Goal: Task Accomplishment & Management: Complete application form

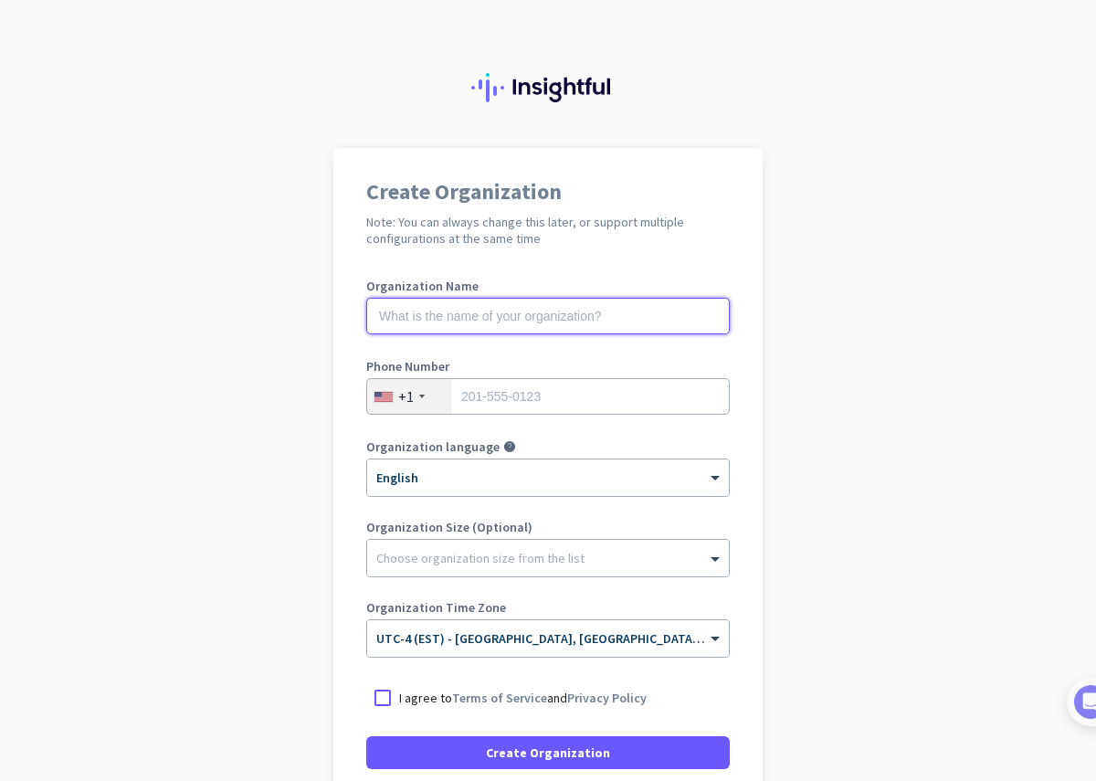
click at [522, 322] on input "text" at bounding box center [547, 316] width 363 height 37
type input "Mercor"
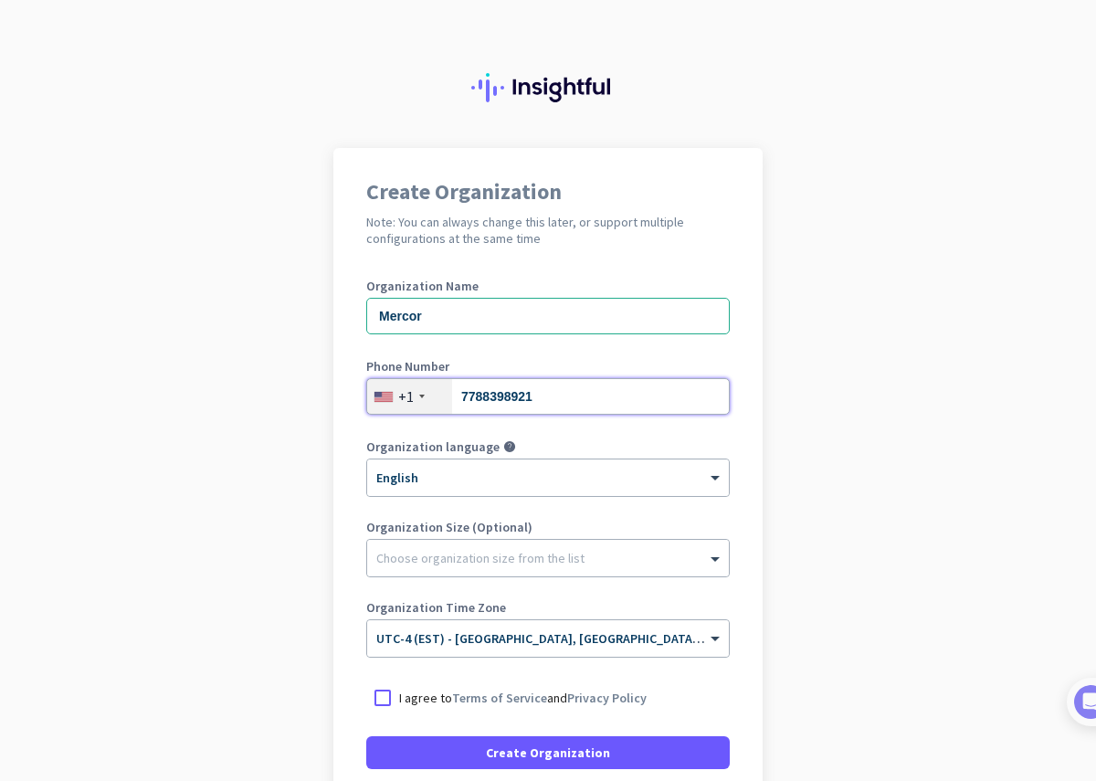
type input "7788398921"
drag, startPoint x: 506, startPoint y: 328, endPoint x: 352, endPoint y: 301, distance: 156.6
click at [352, 301] on div "Create Organization Note: You can always change this later, or support multiple…" at bounding box center [547, 497] width 429 height 699
type input "Elias Mehdawi"
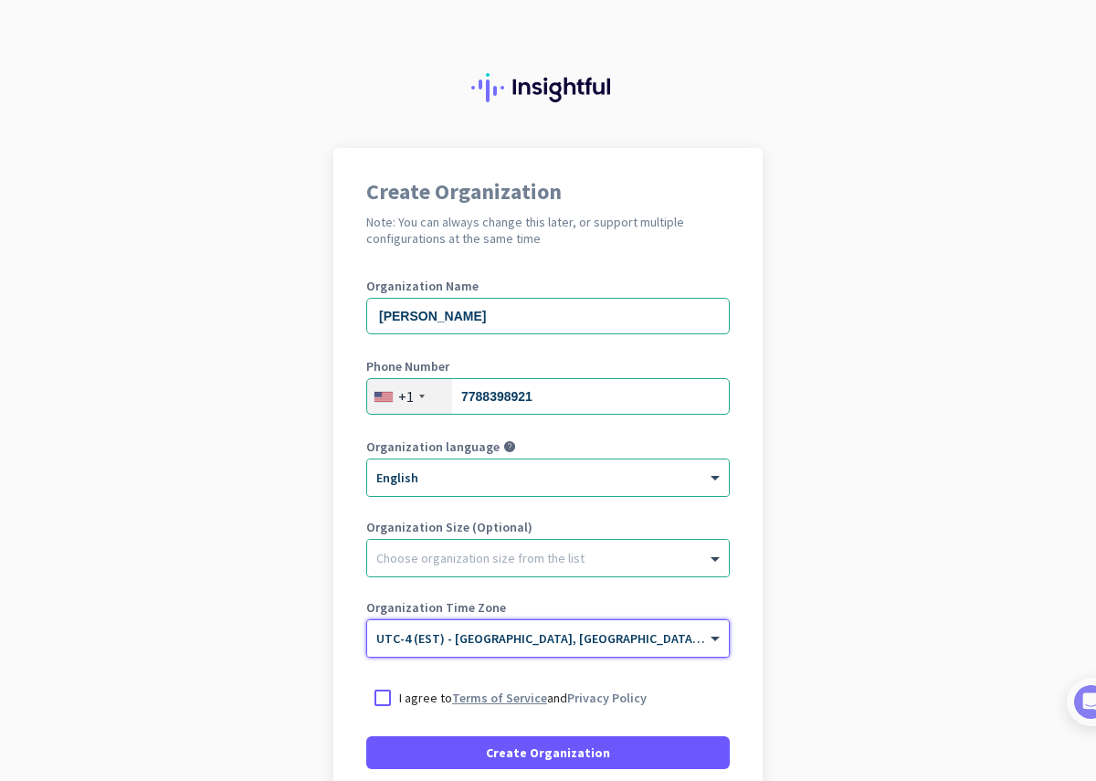
click at [490, 696] on link "Terms of Service" at bounding box center [499, 697] width 95 height 16
click at [378, 700] on div at bounding box center [382, 697] width 33 height 33
click at [400, 392] on div "+1" at bounding box center [406, 396] width 16 height 18
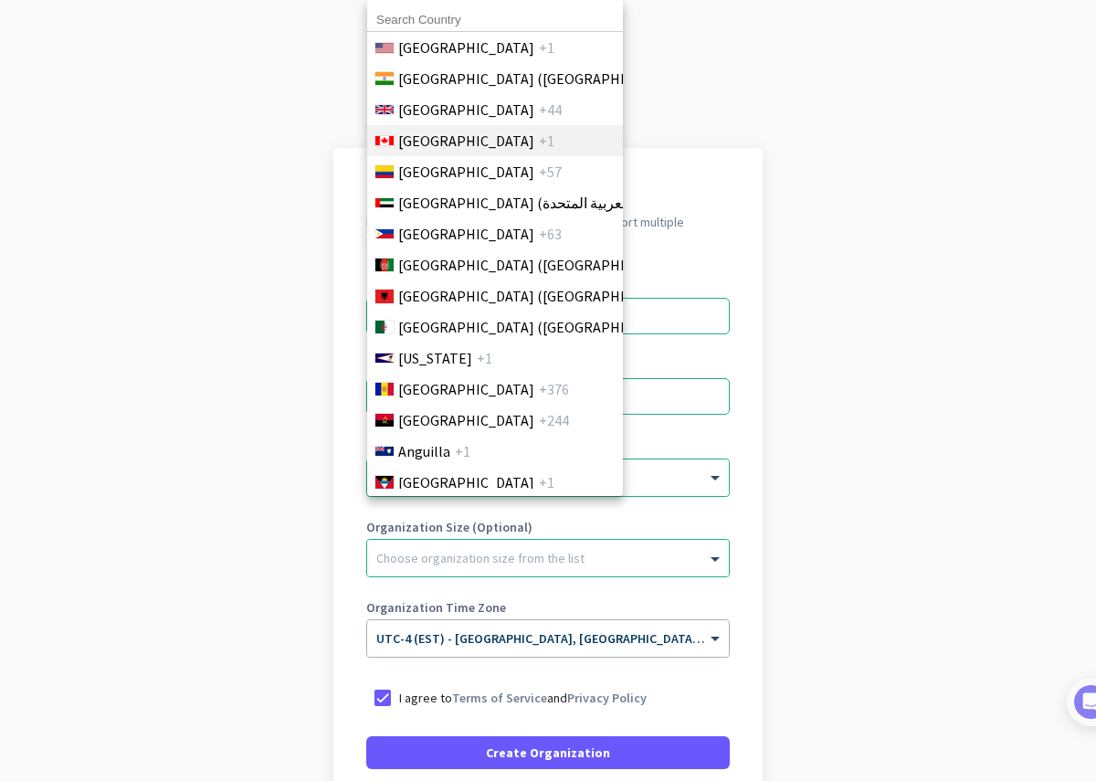
click at [425, 145] on span "Canada" at bounding box center [466, 141] width 136 height 22
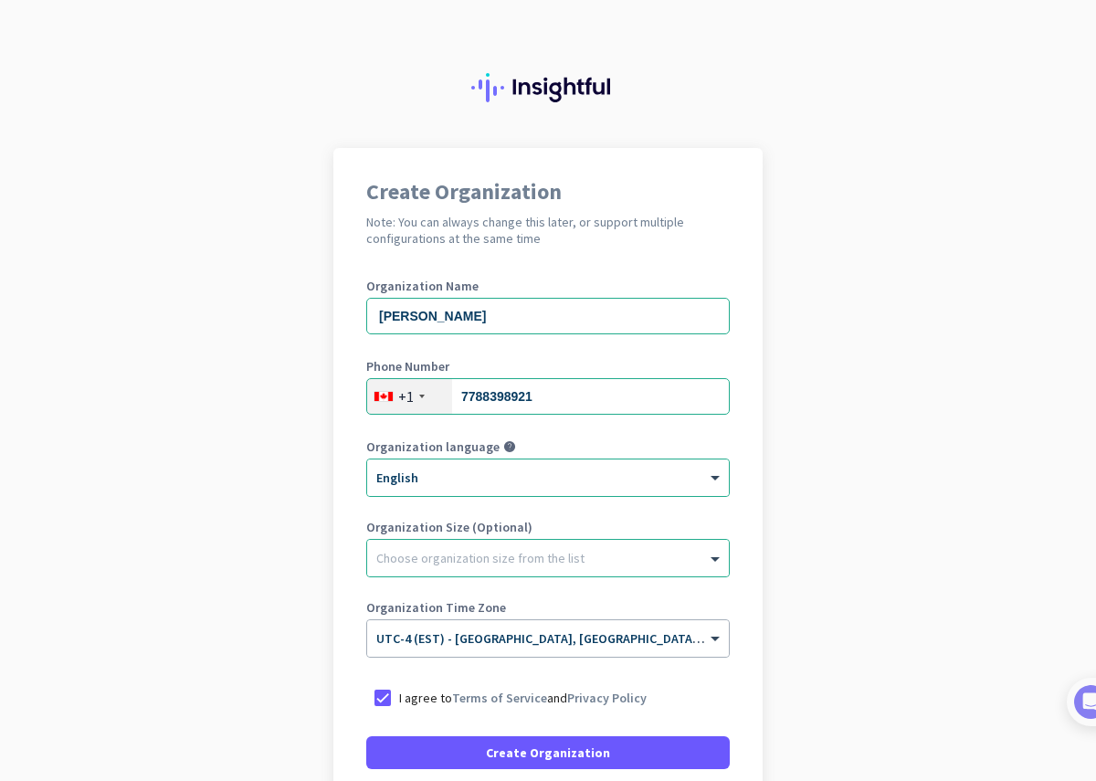
click at [844, 554] on app-onboarding-organization "Create Organization Note: You can always change this later, or support multiple…" at bounding box center [548, 543] width 1096 height 791
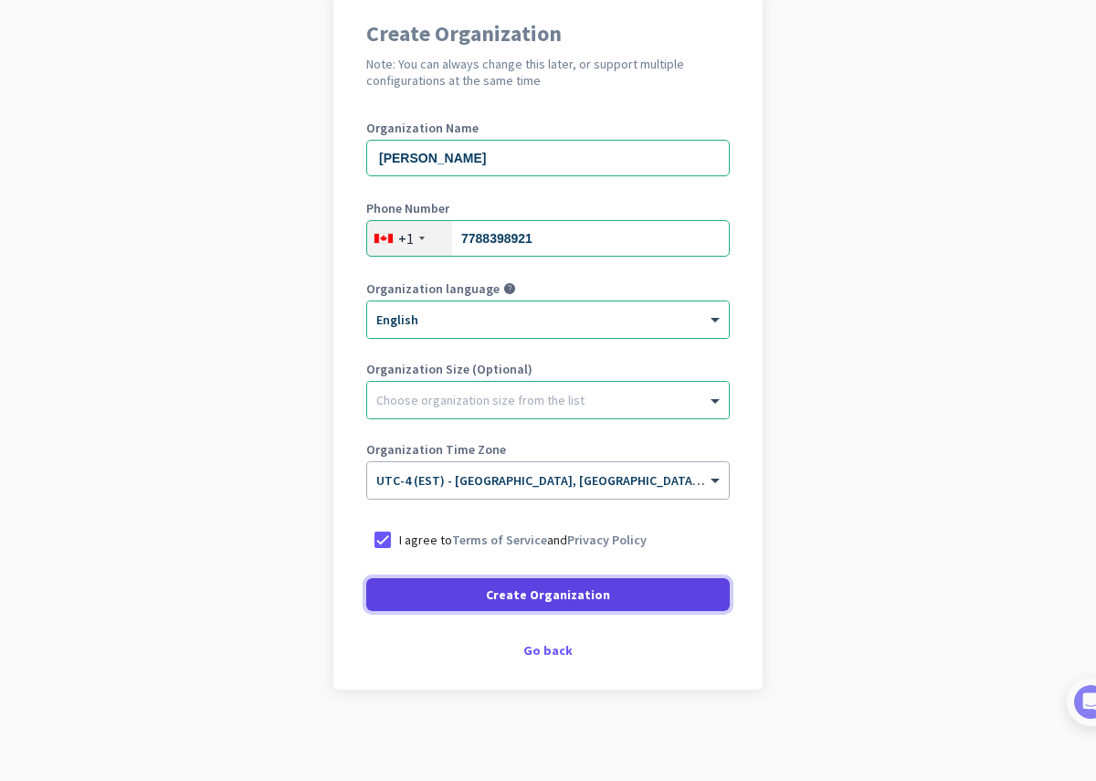
click at [612, 595] on span at bounding box center [547, 595] width 363 height 44
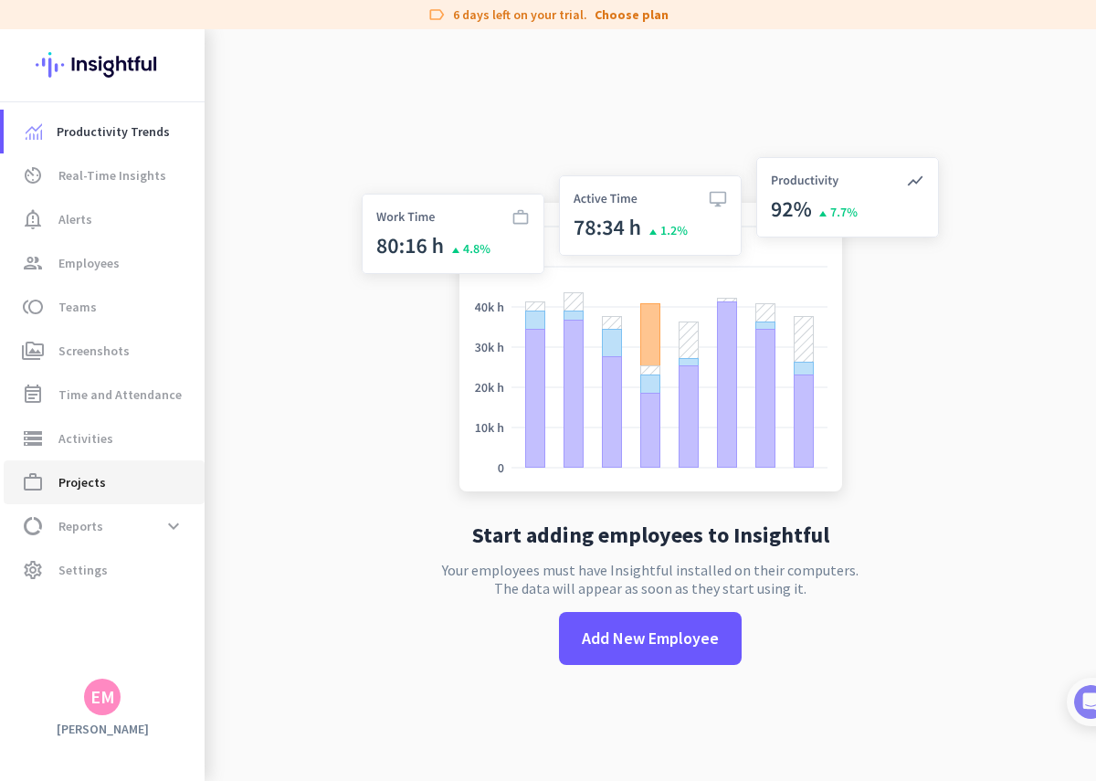
click at [94, 480] on span "Projects" at bounding box center [81, 482] width 47 height 22
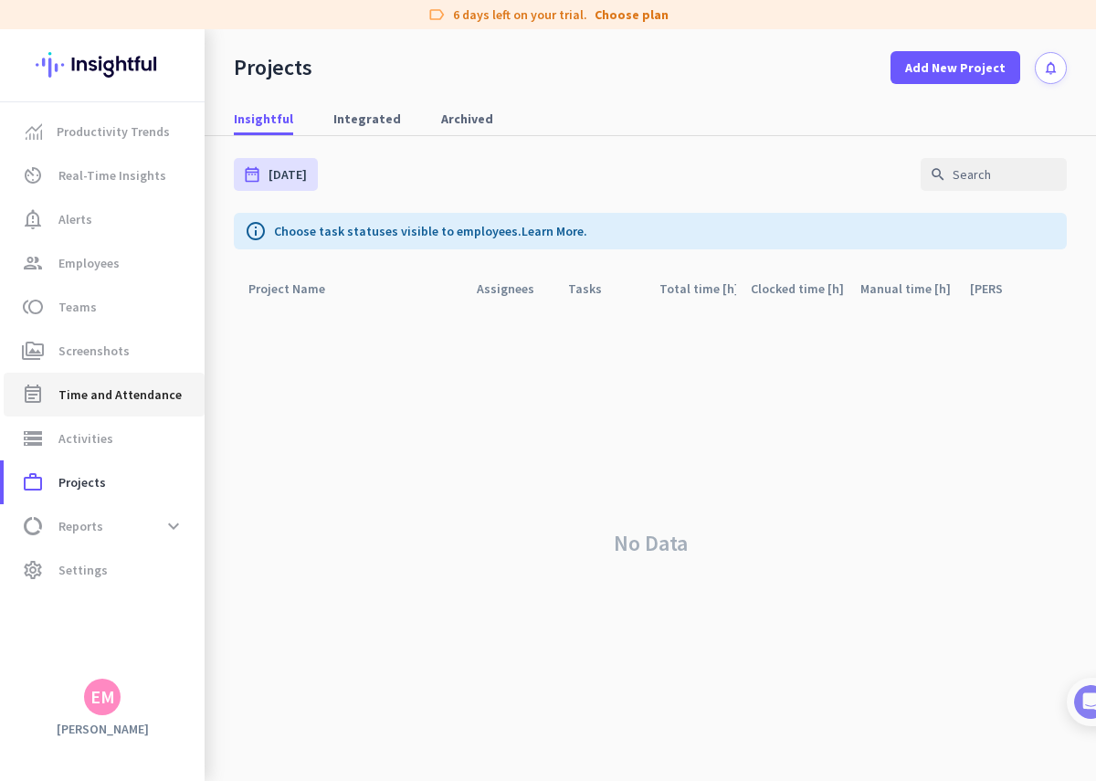
click at [103, 391] on span "Time and Attendance" at bounding box center [119, 395] width 123 height 22
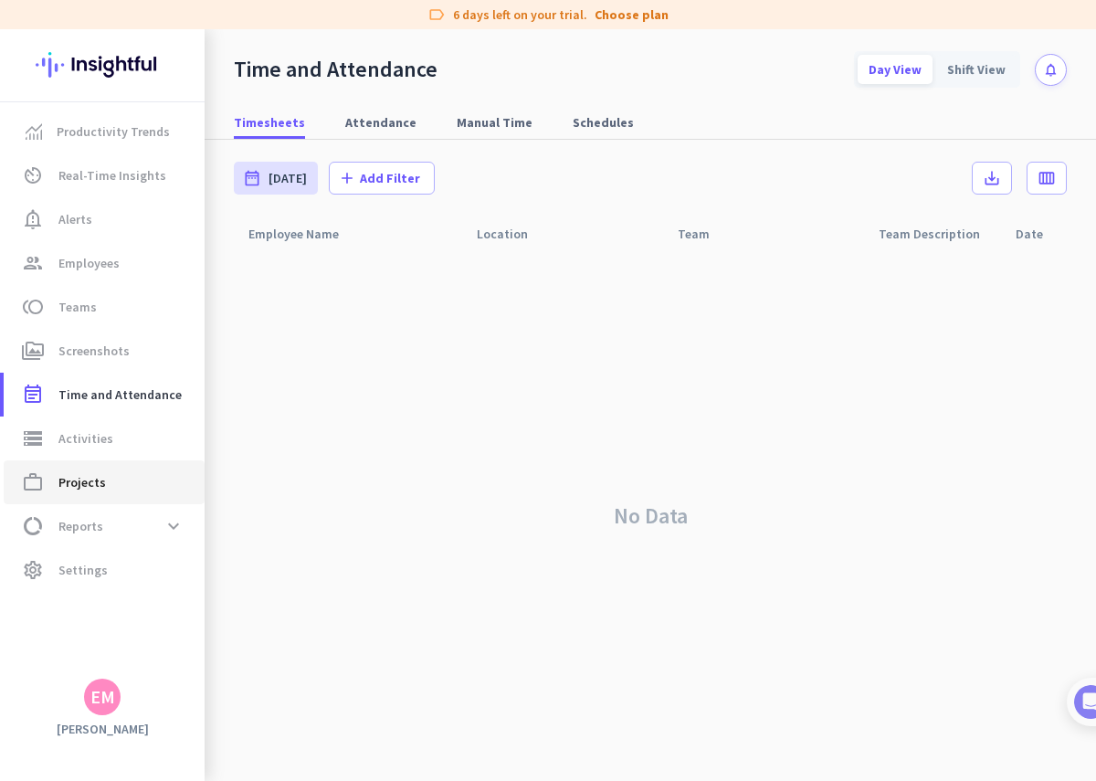
click at [107, 495] on link "work_outline Projects" at bounding box center [104, 482] width 201 height 44
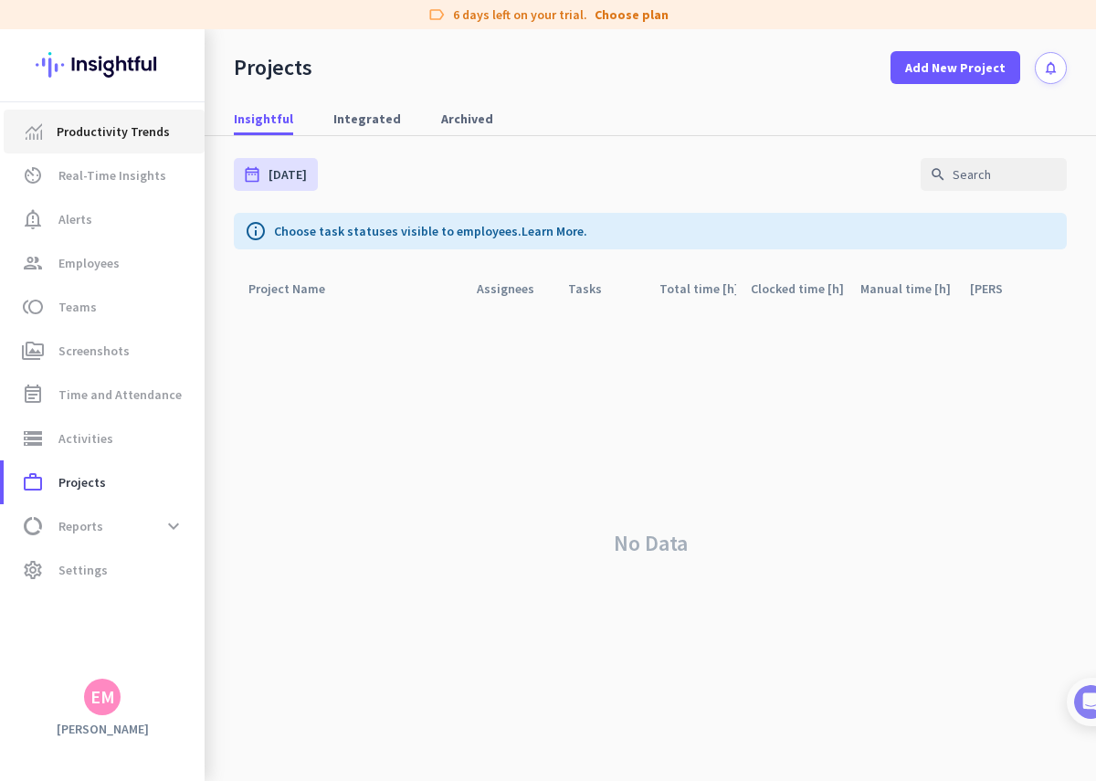
click at [130, 142] on link "Productivity Trends" at bounding box center [104, 132] width 201 height 44
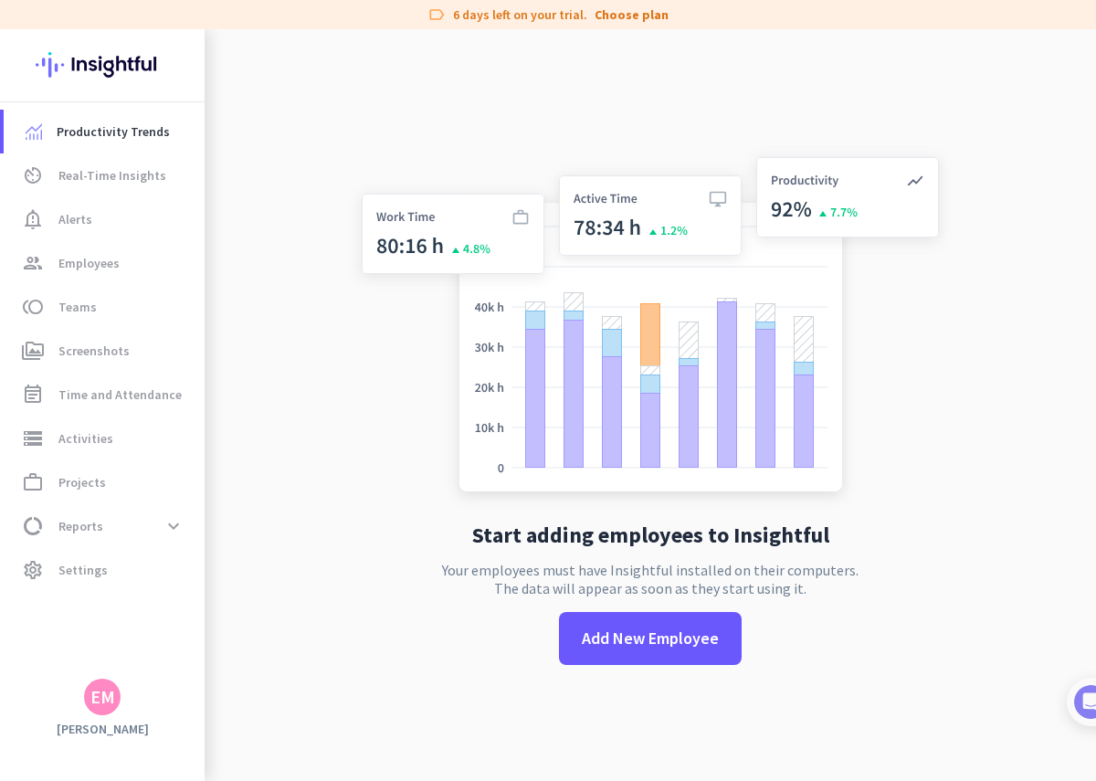
click at [103, 64] on img at bounding box center [102, 64] width 133 height 71
click at [926, 669] on div "Start adding employees to Insightful Your employees must have Insightful instal…" at bounding box center [650, 419] width 605 height 781
click at [83, 81] on img at bounding box center [102, 64] width 133 height 71
click at [103, 692] on div "EM" at bounding box center [102, 697] width 25 height 18
click at [184, 668] on span "Sign out" at bounding box center [199, 662] width 110 height 16
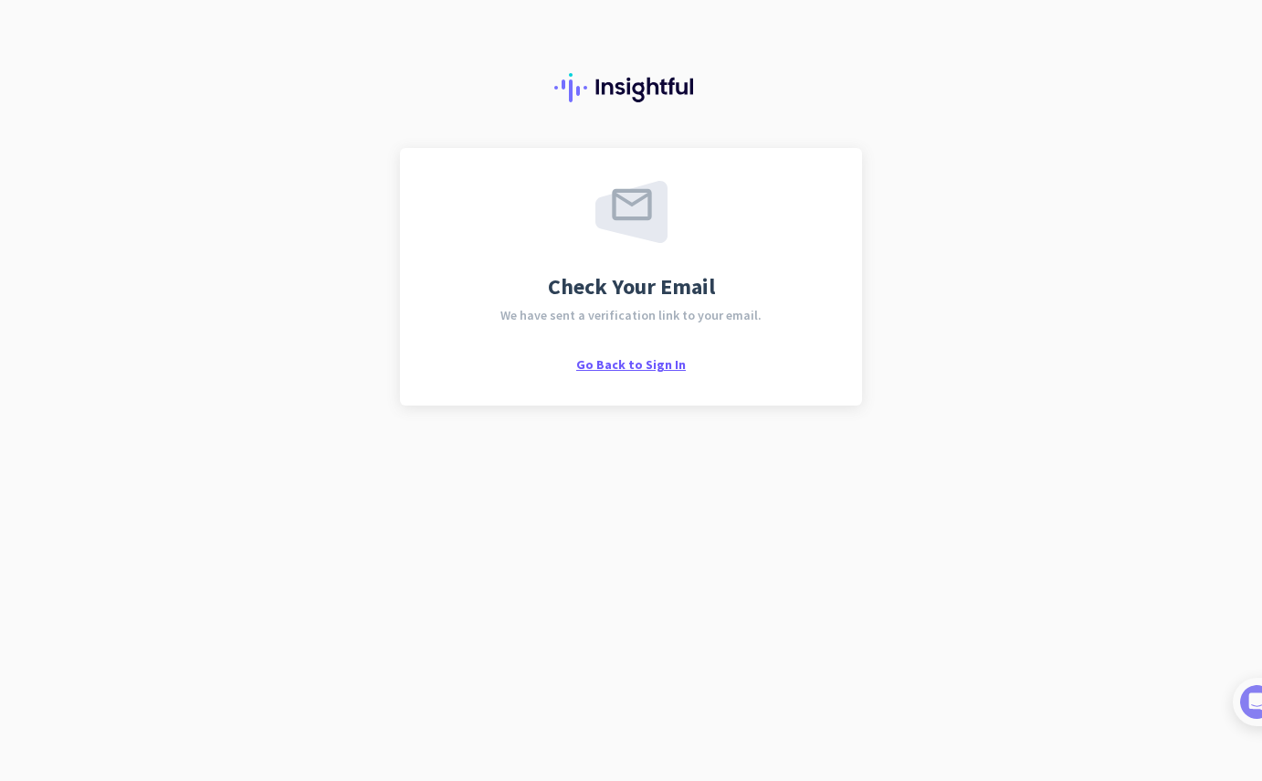
click at [620, 365] on span "Go Back to Sign In" at bounding box center [631, 364] width 110 height 16
click at [629, 359] on span "Go Back to Sign In" at bounding box center [631, 364] width 110 height 16
click at [611, 370] on span "Go Back to Sign In" at bounding box center [631, 364] width 110 height 16
click at [615, 359] on span "Go Back to Sign In" at bounding box center [631, 364] width 110 height 16
